Goal: Browse casually

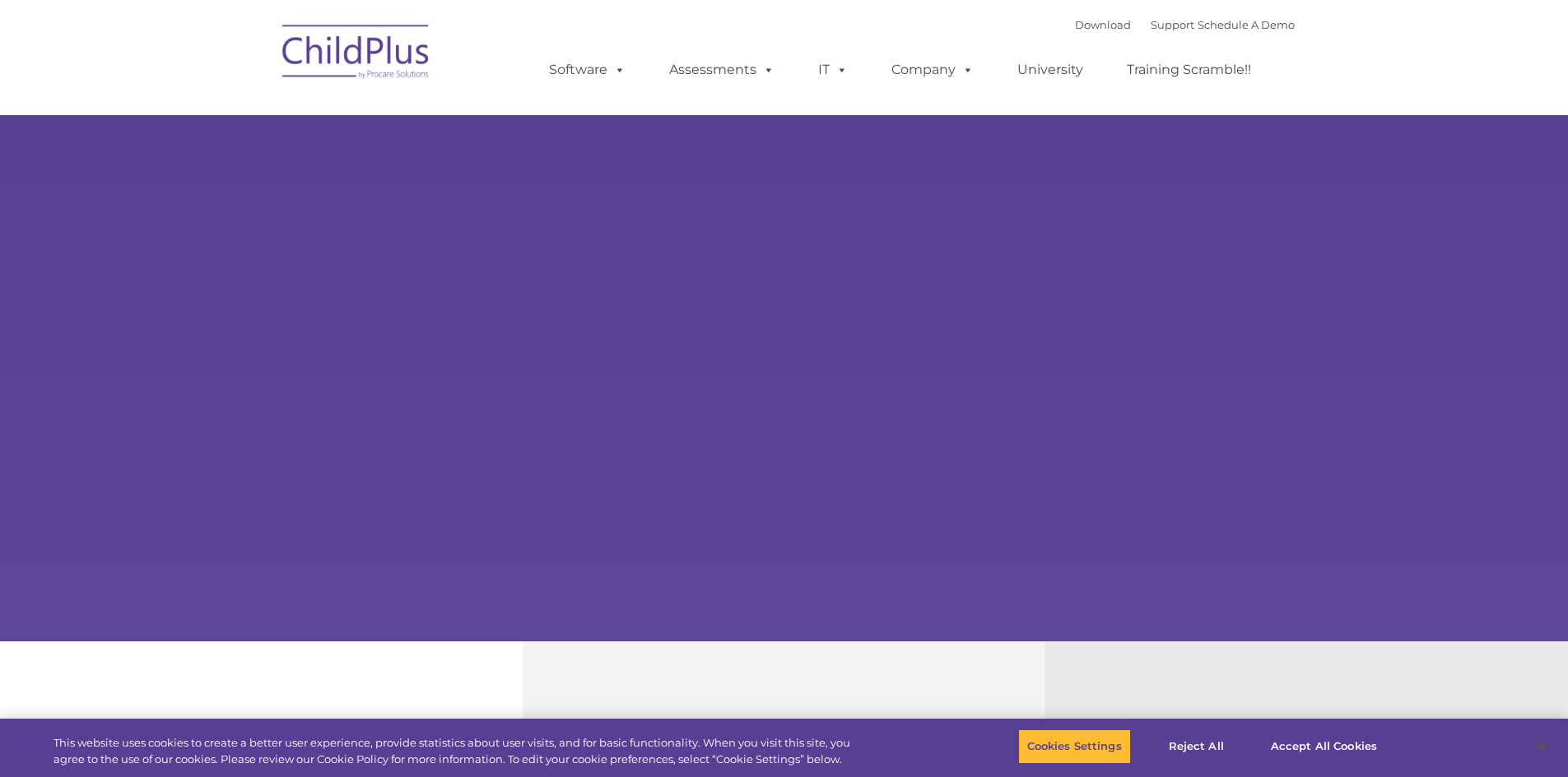
select select "MEDIUM"
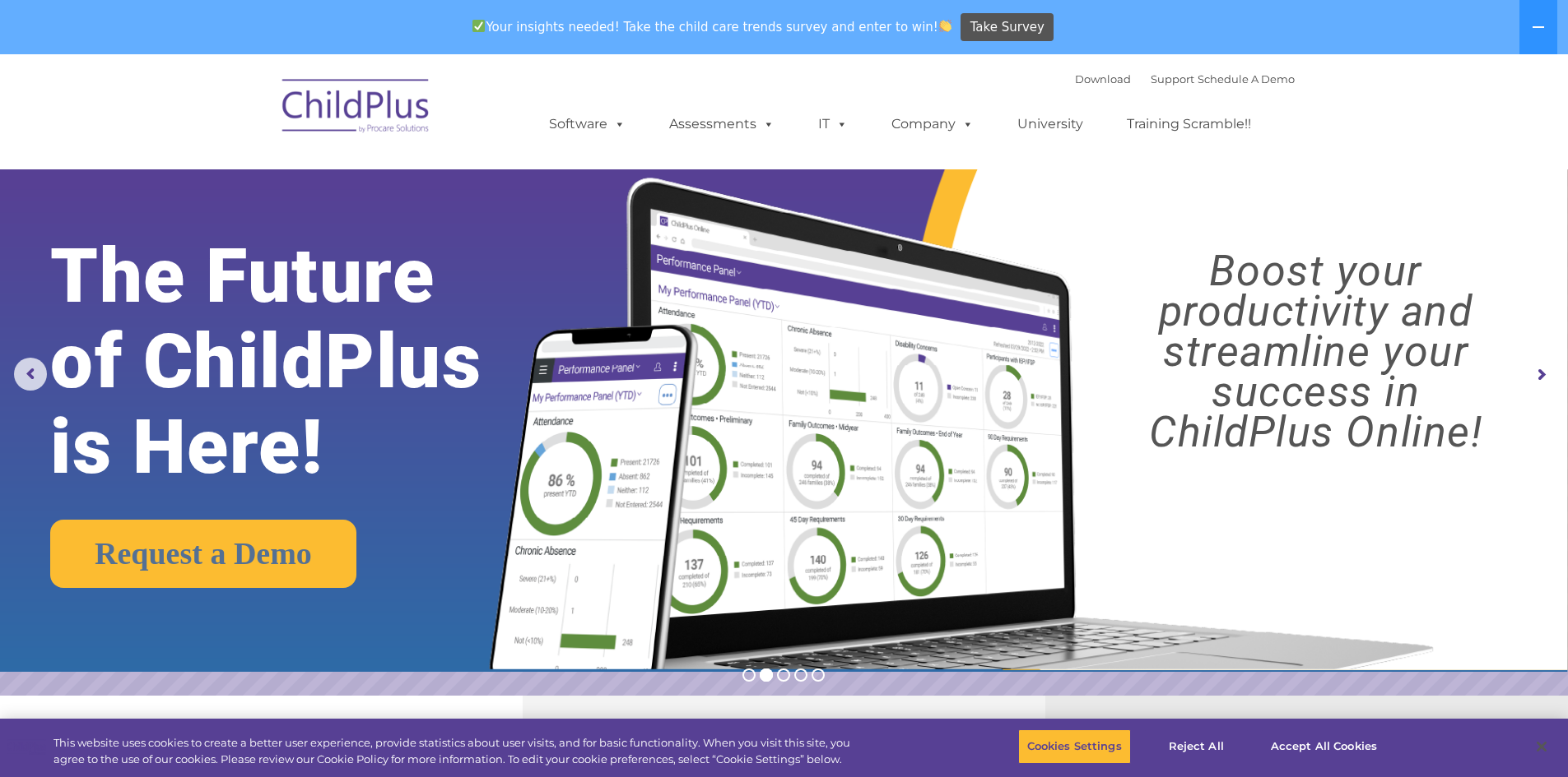
click at [365, 99] on img at bounding box center [356, 108] width 165 height 82
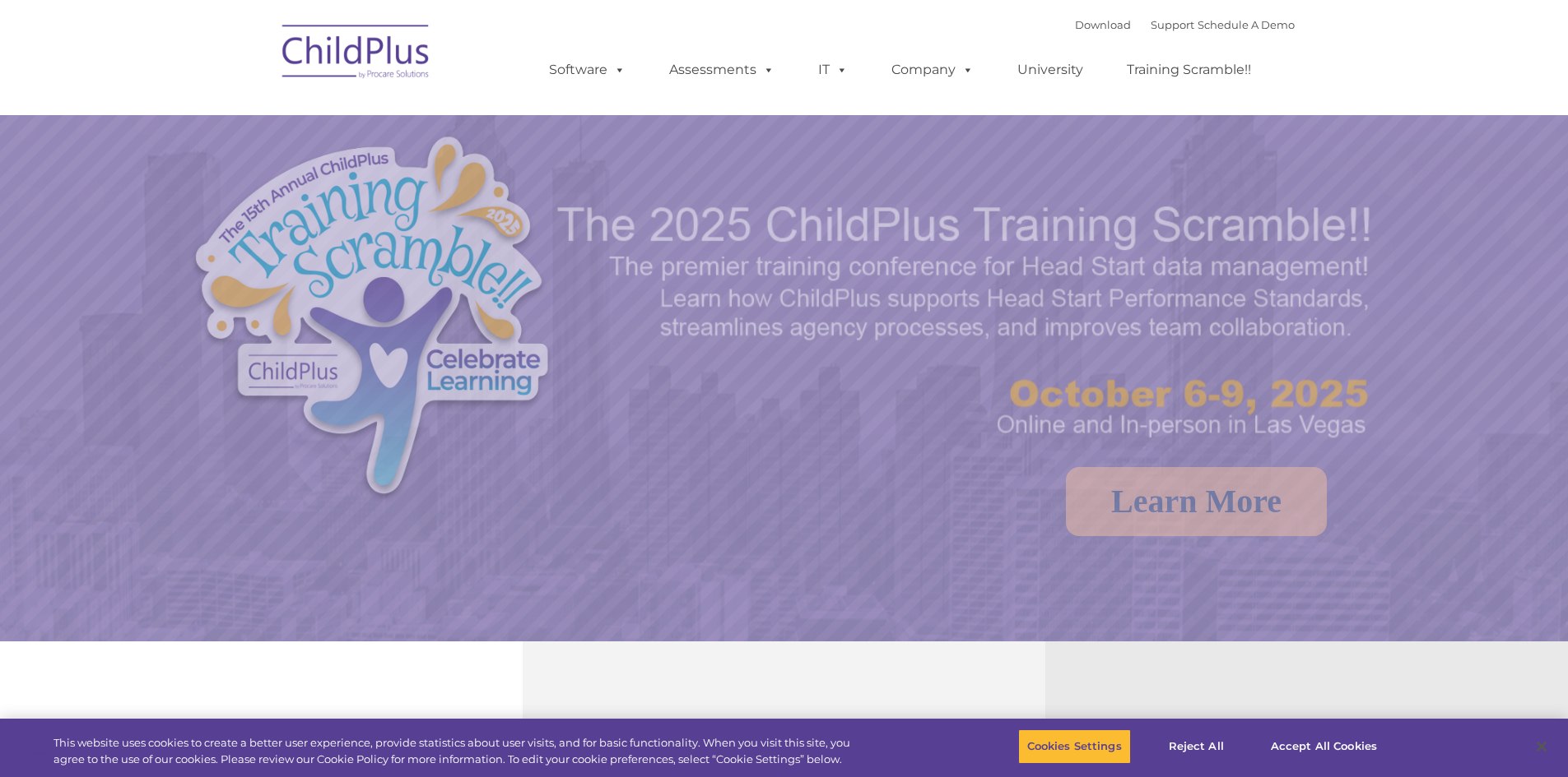
select select "MEDIUM"
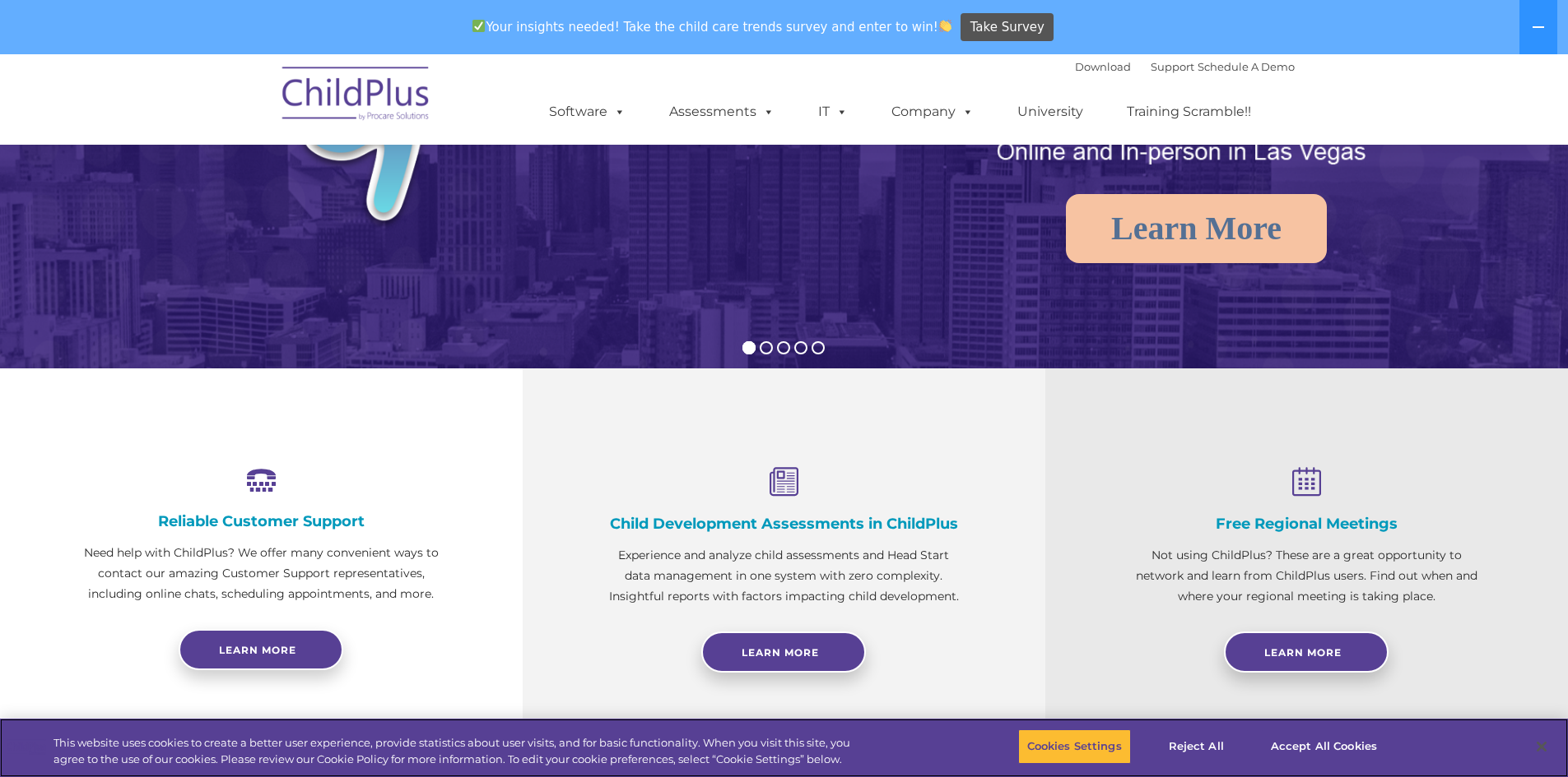
scroll to position [329, 0]
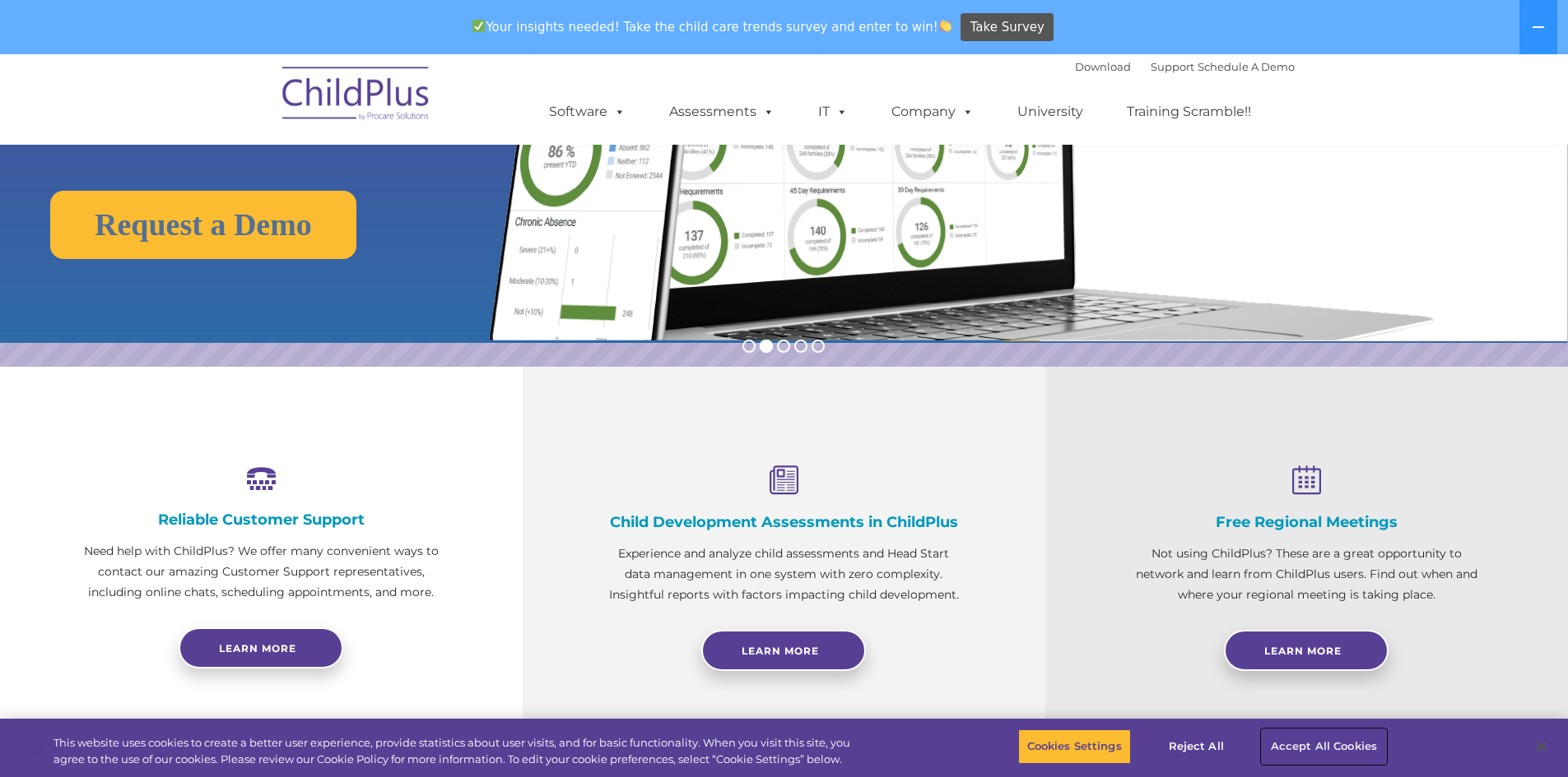
click at [1310, 737] on button "Accept All Cookies" at bounding box center [1324, 747] width 124 height 35
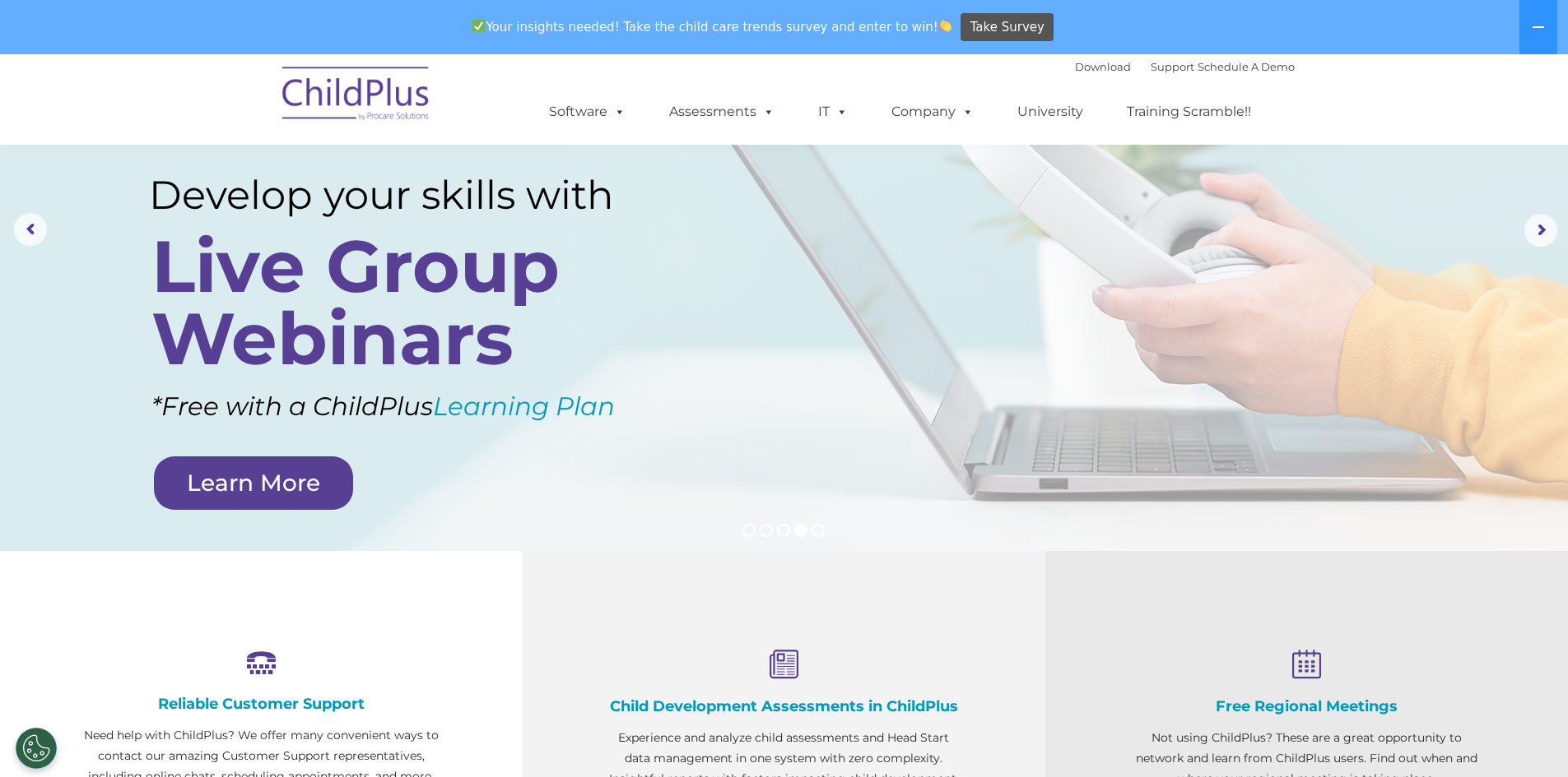
scroll to position [0, 0]
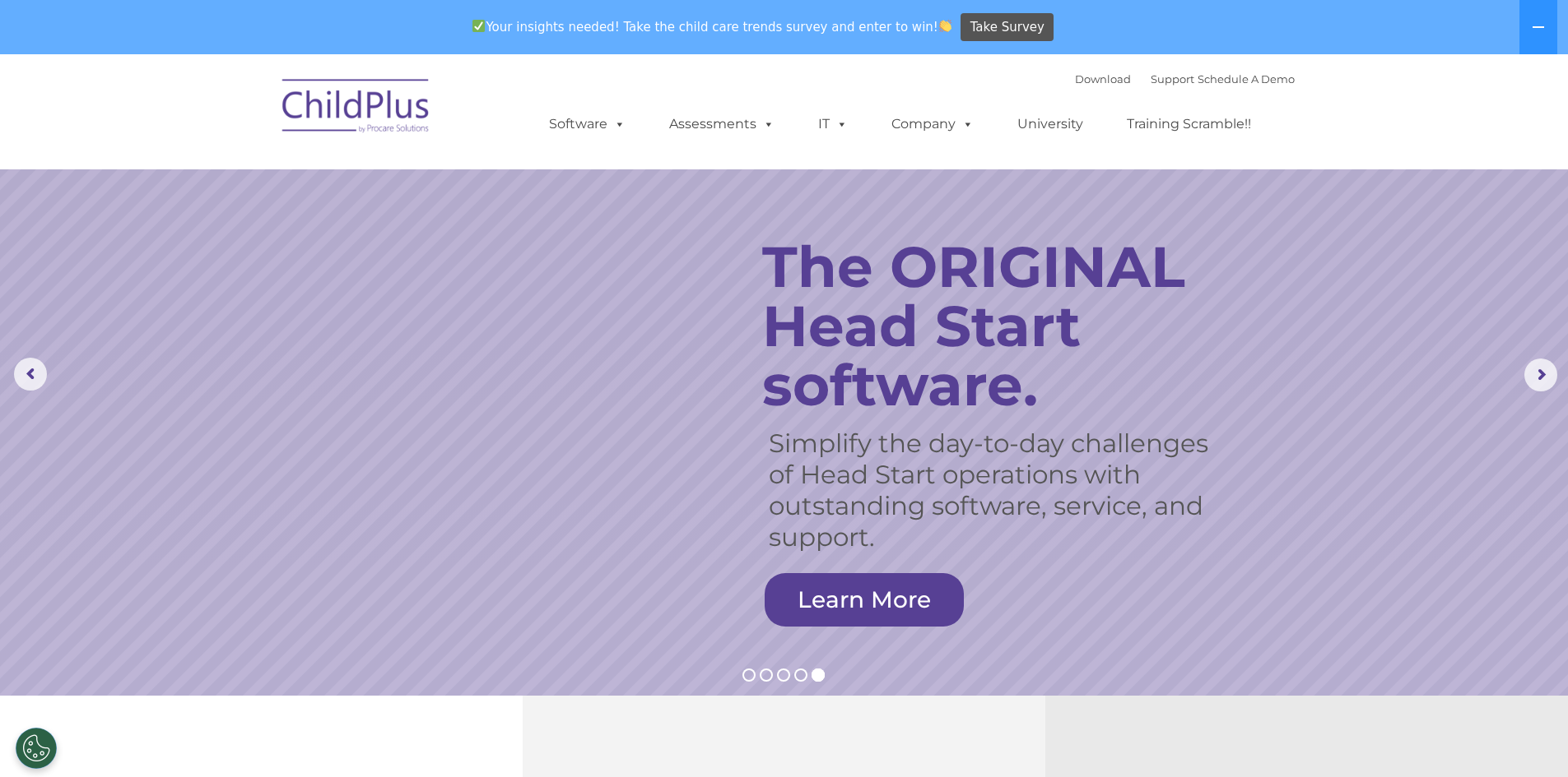
click at [370, 105] on img at bounding box center [356, 108] width 165 height 82
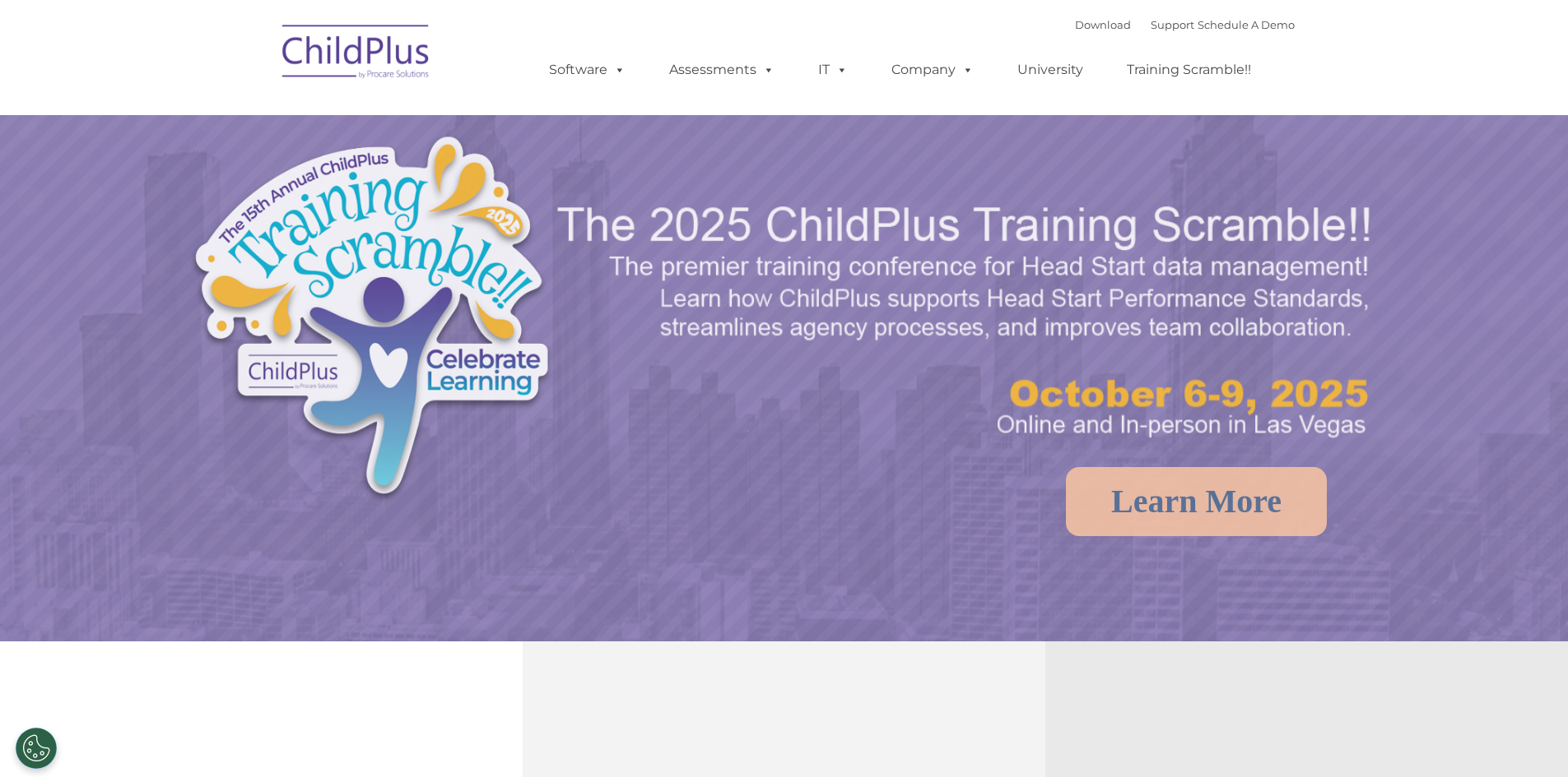
select select "MEDIUM"
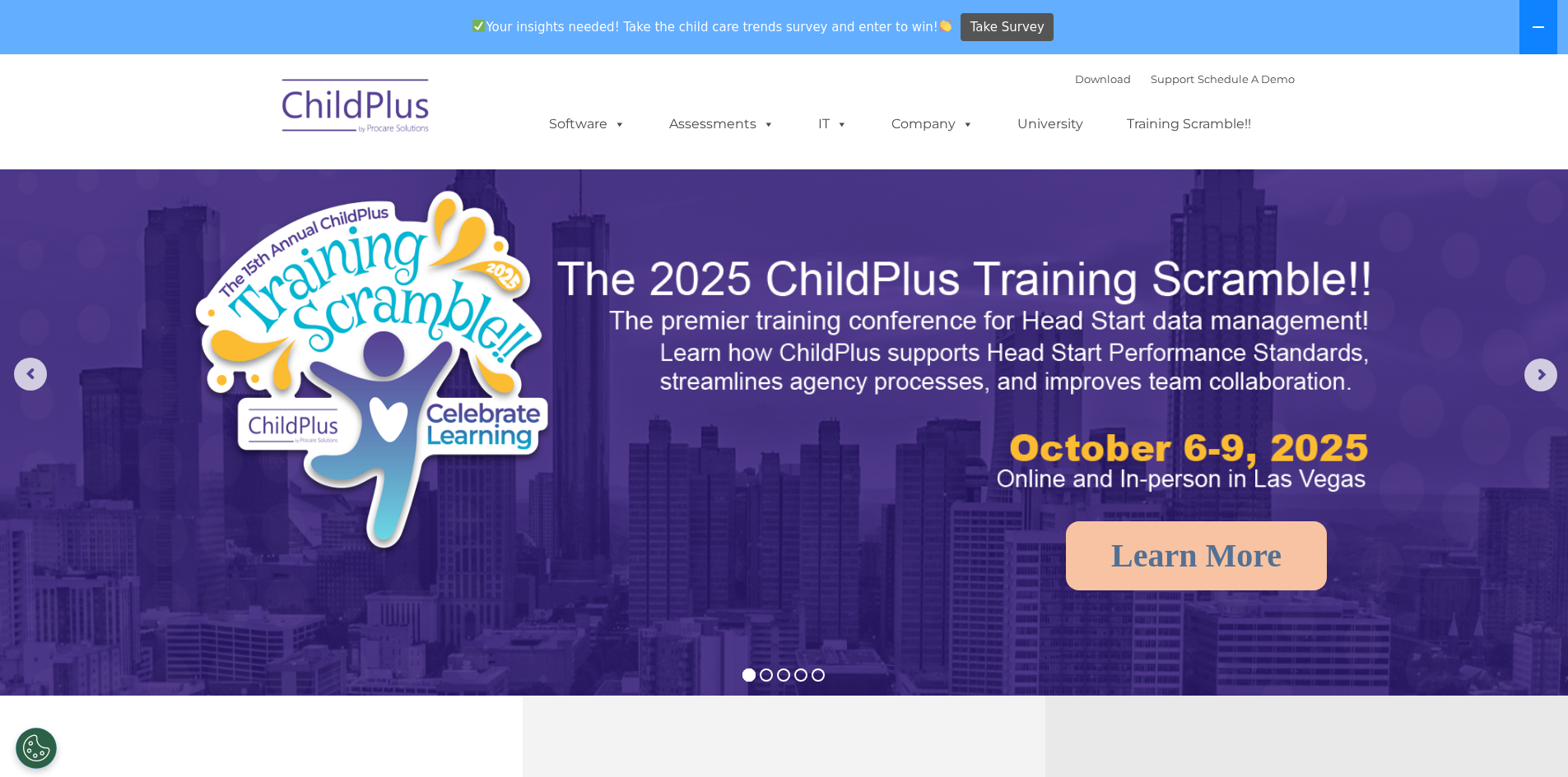
click at [1539, 26] on icon at bounding box center [1539, 27] width 13 height 13
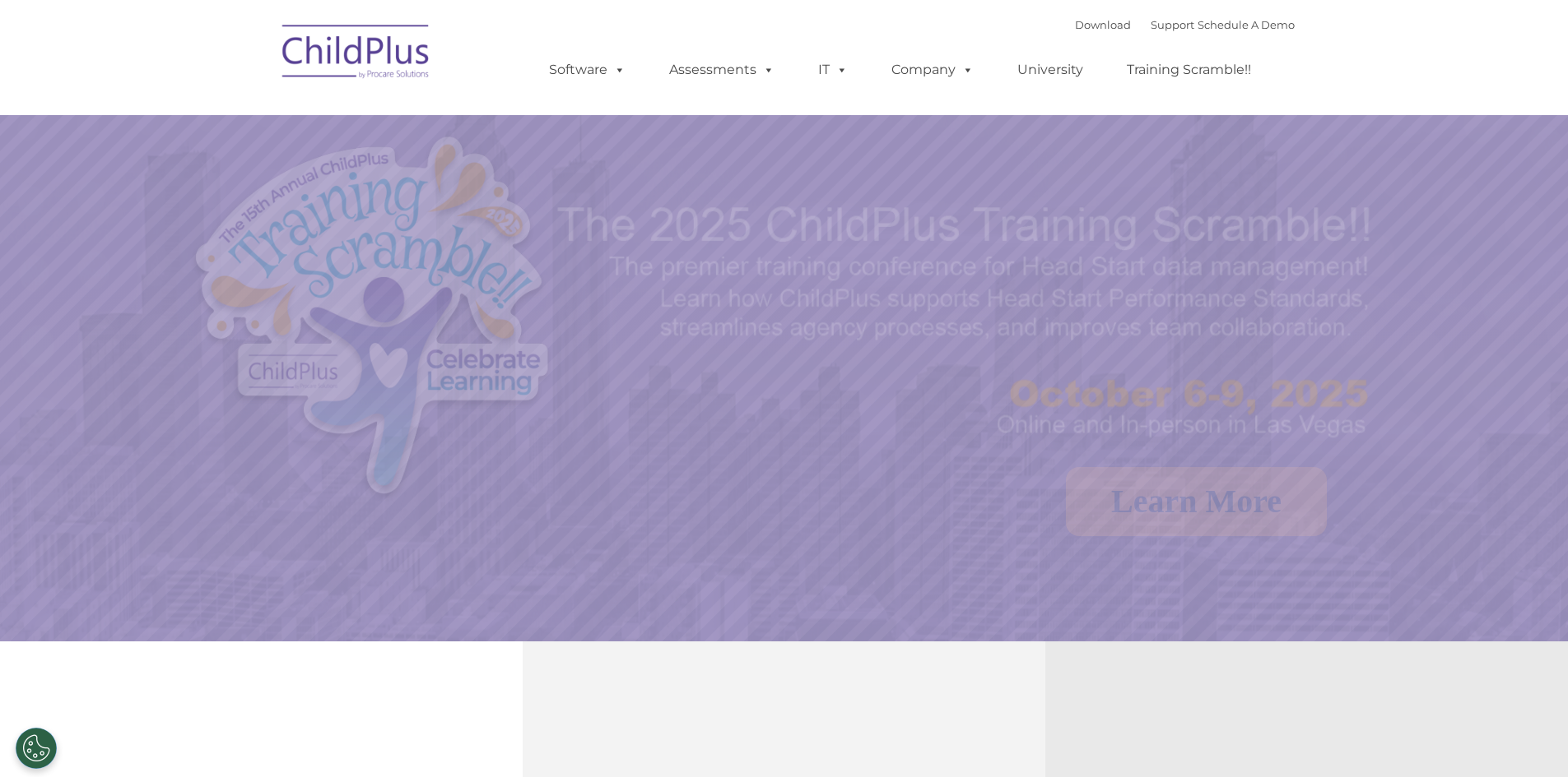
select select "MEDIUM"
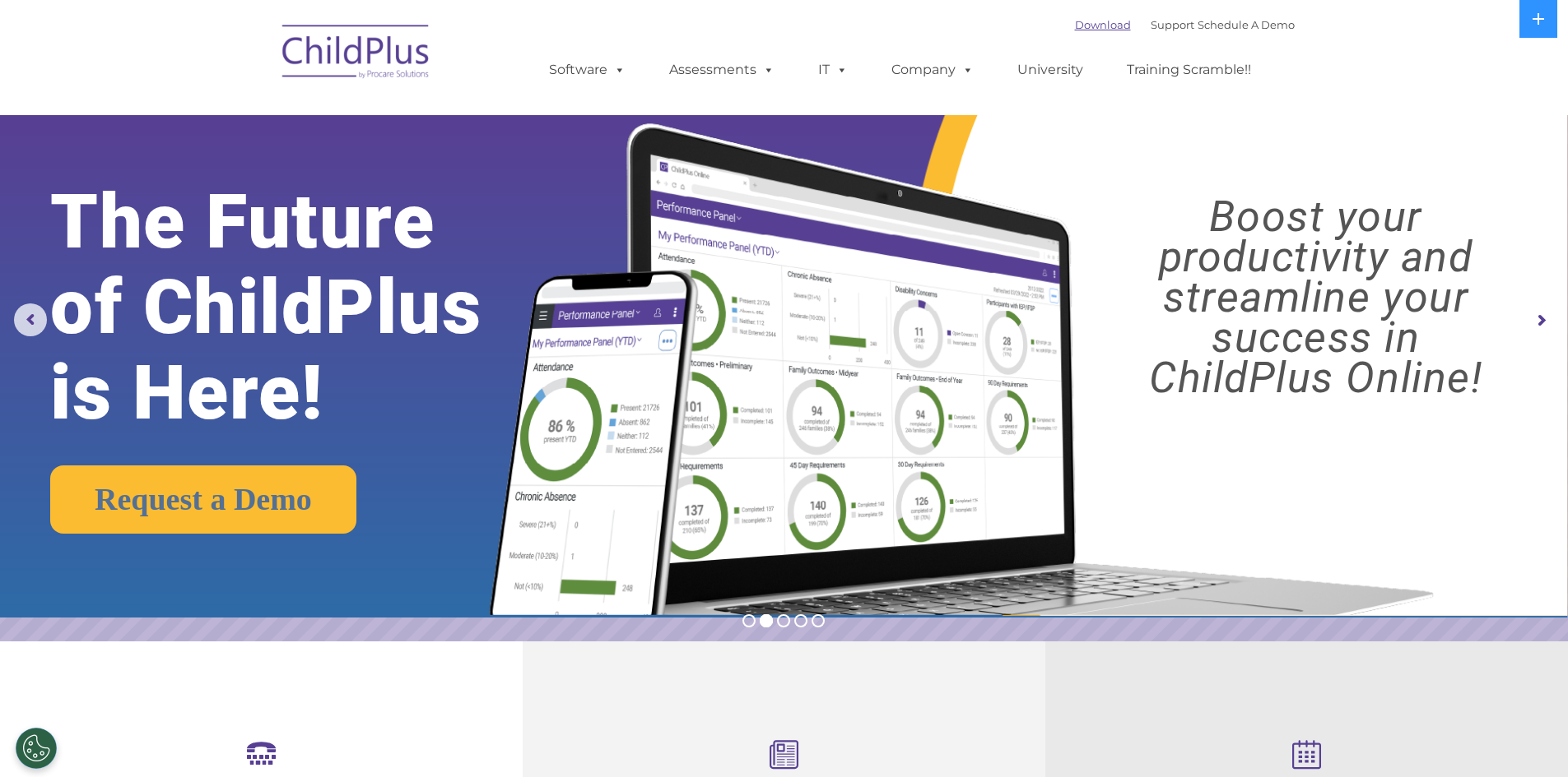
click at [1078, 26] on link "Download" at bounding box center [1102, 25] width 56 height 13
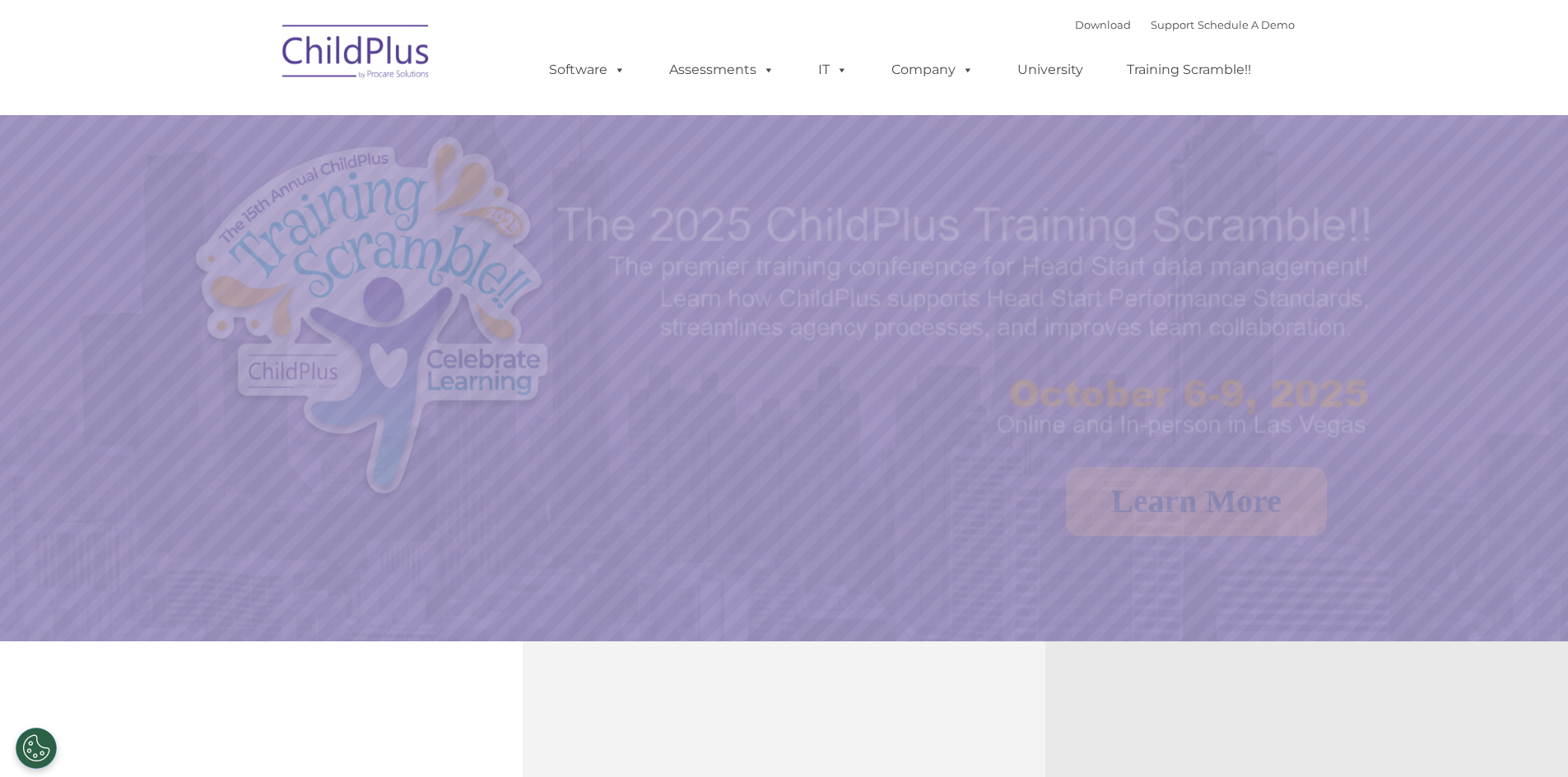
select select "MEDIUM"
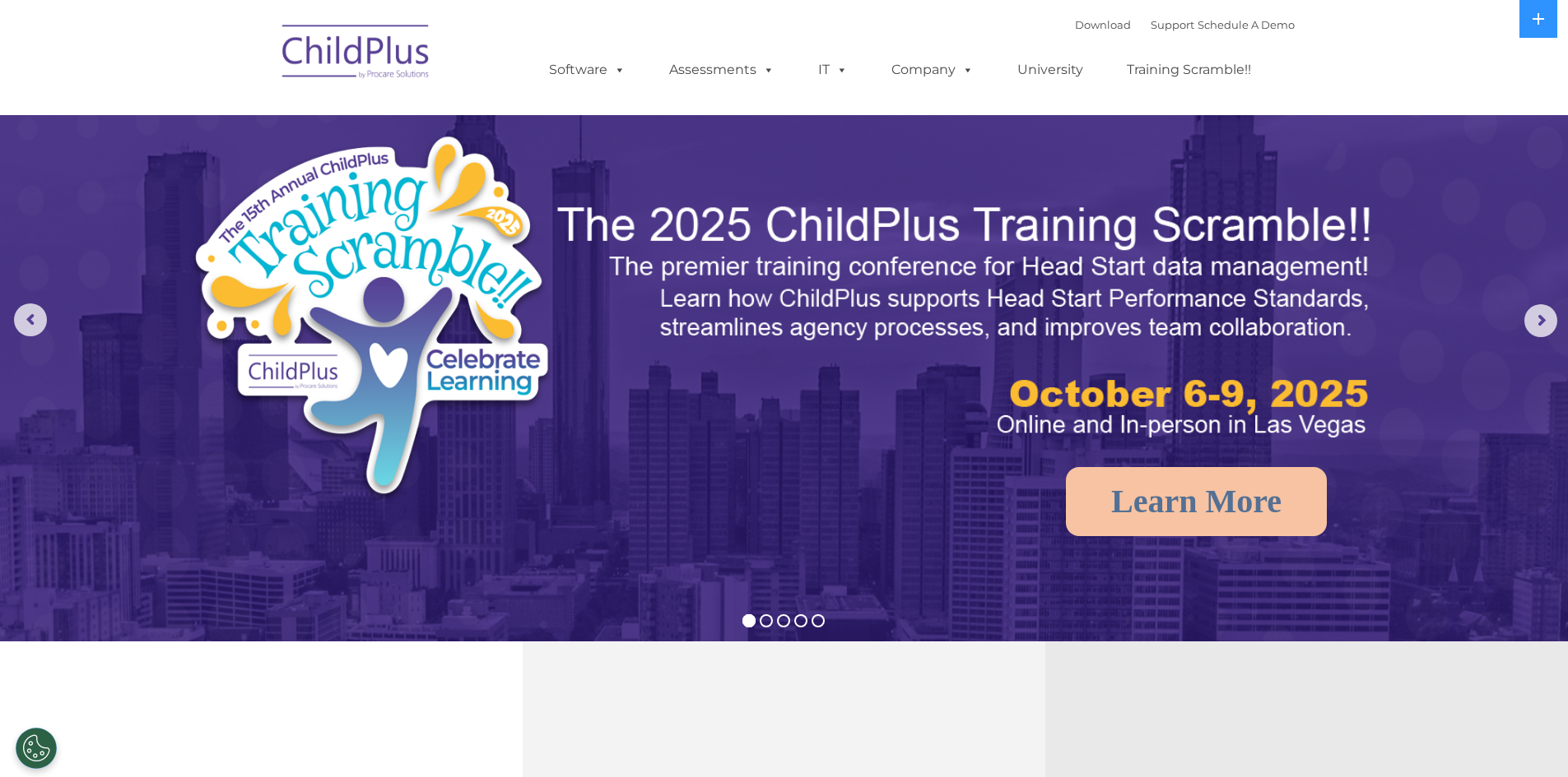
click at [385, 338] on img at bounding box center [453, 326] width 527 height 384
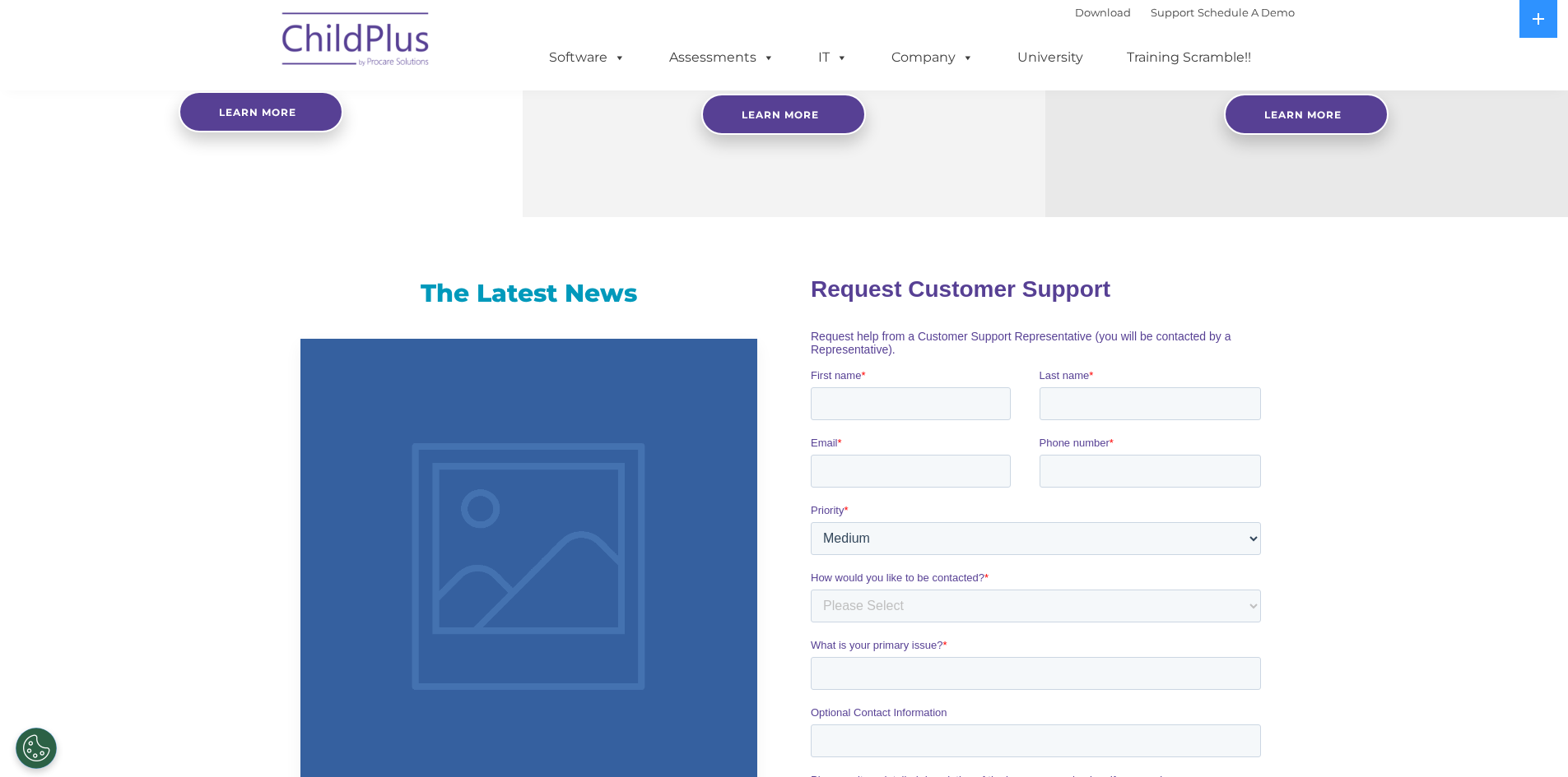
scroll to position [236, 0]
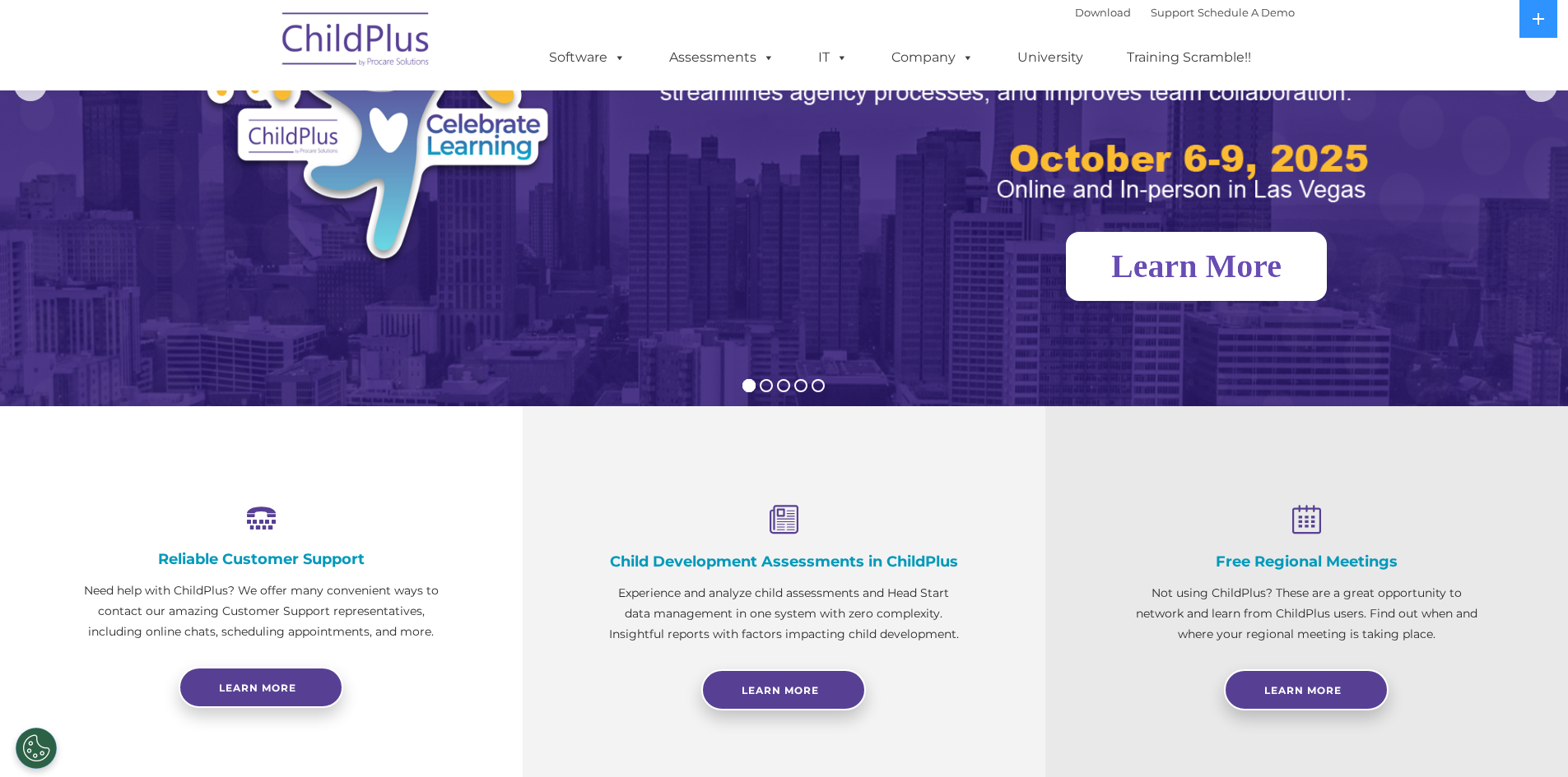
click at [1256, 262] on link "Learn More" at bounding box center [1197, 266] width 261 height 69
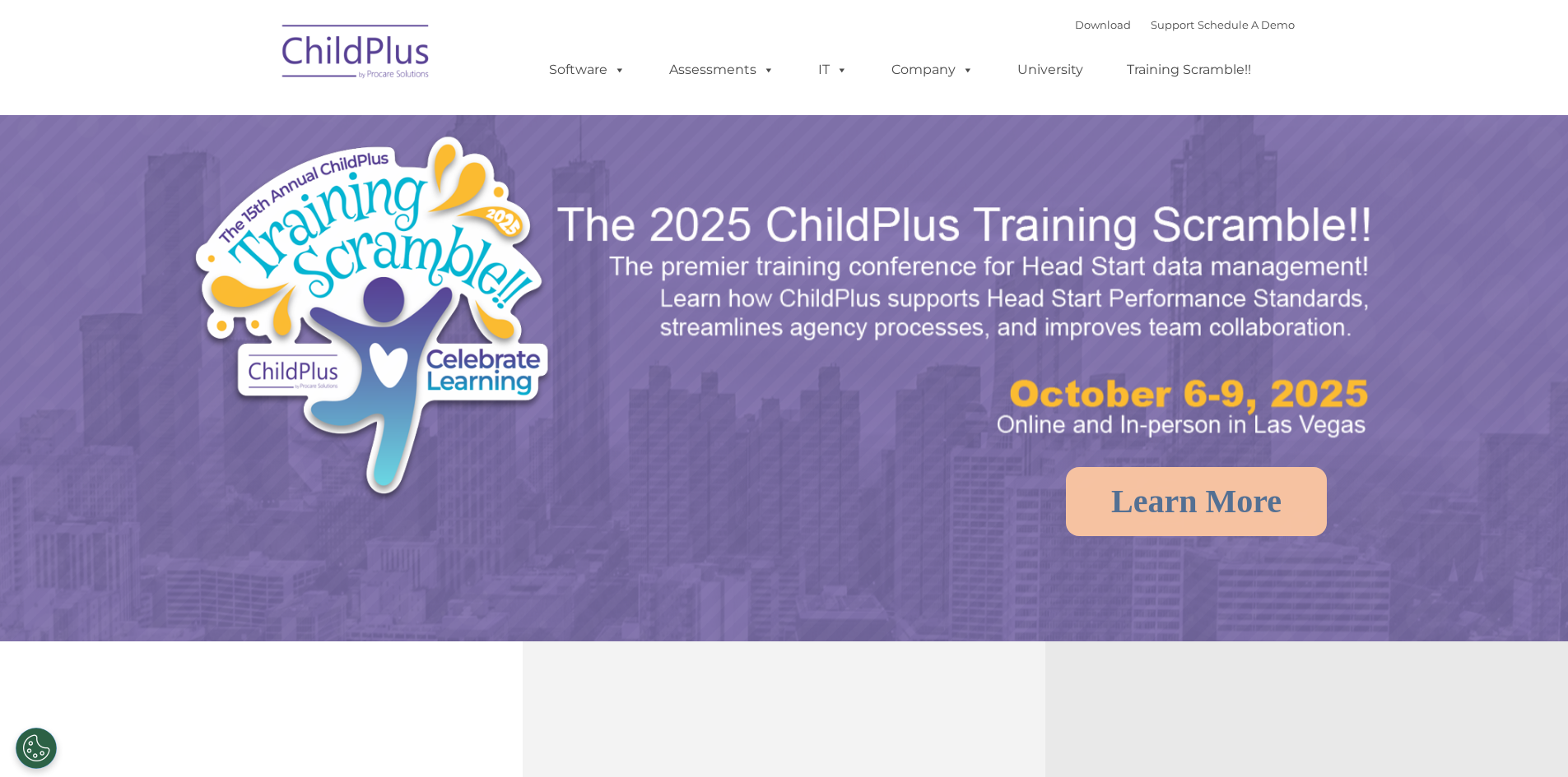
select select "MEDIUM"
